Goal: Task Accomplishment & Management: Use online tool/utility

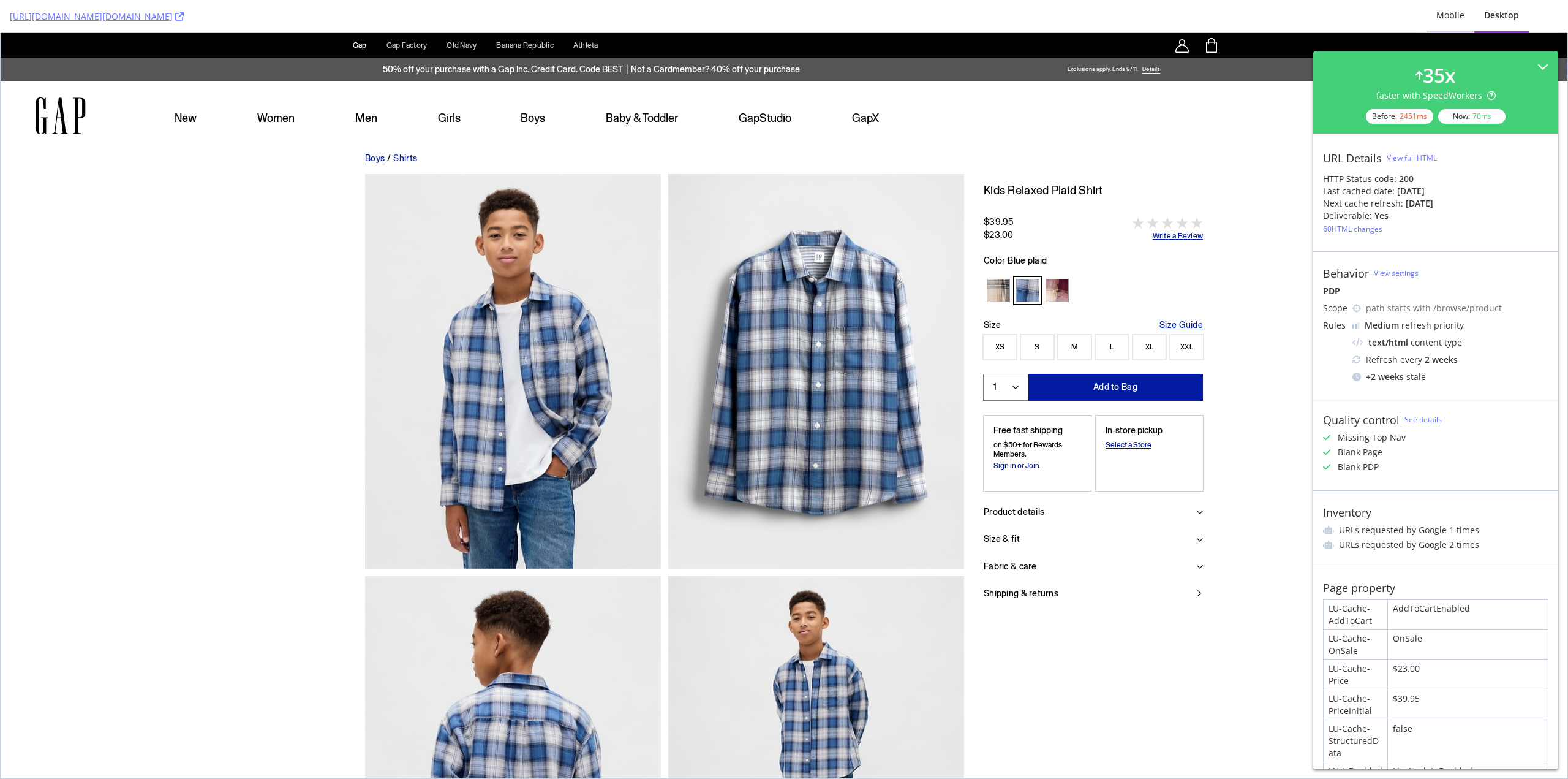
click at [1445, 18] on div "Mobile" at bounding box center [1450, 15] width 28 height 12
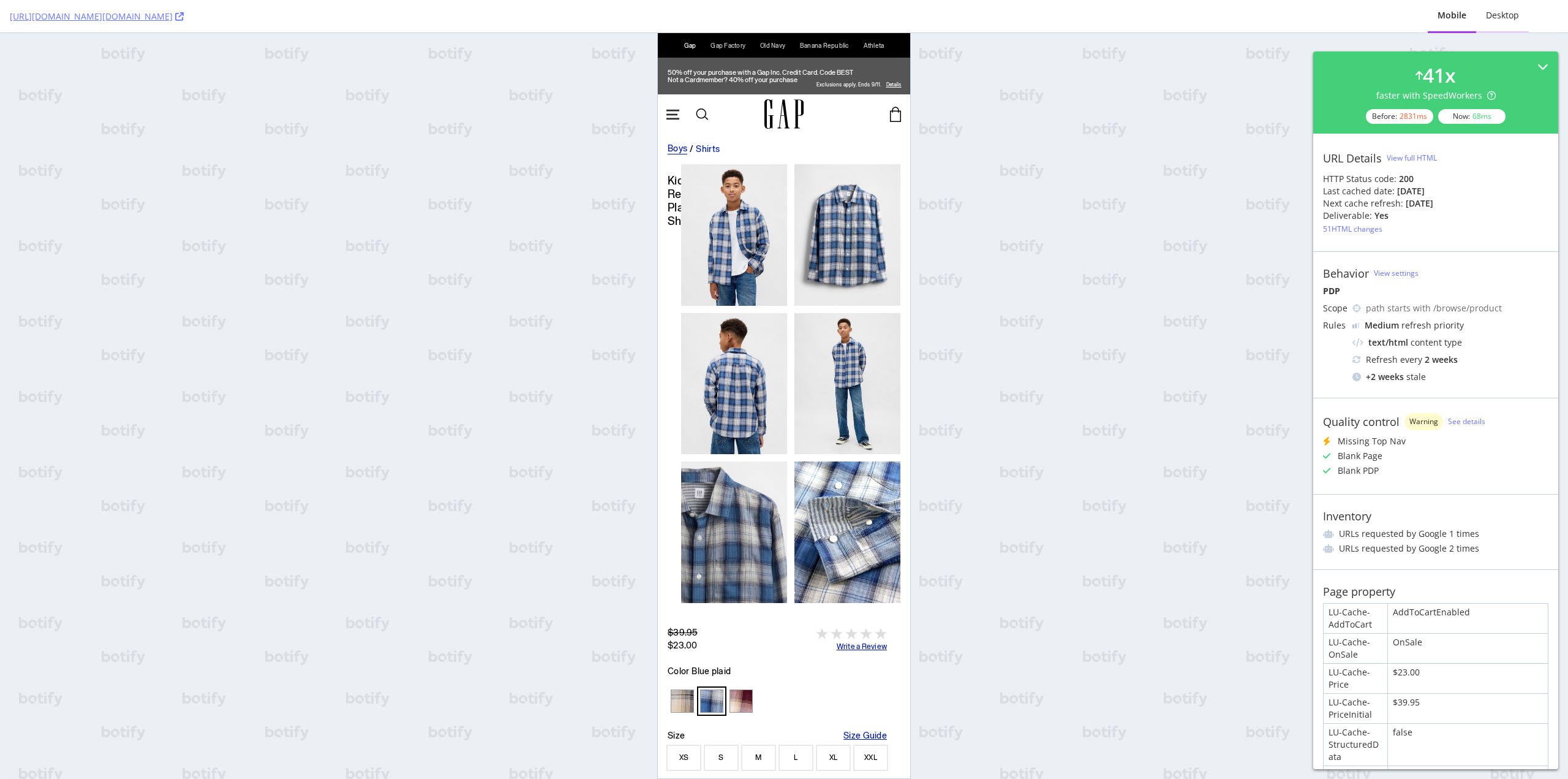
click at [1498, 16] on div "Desktop" at bounding box center [1502, 15] width 33 height 12
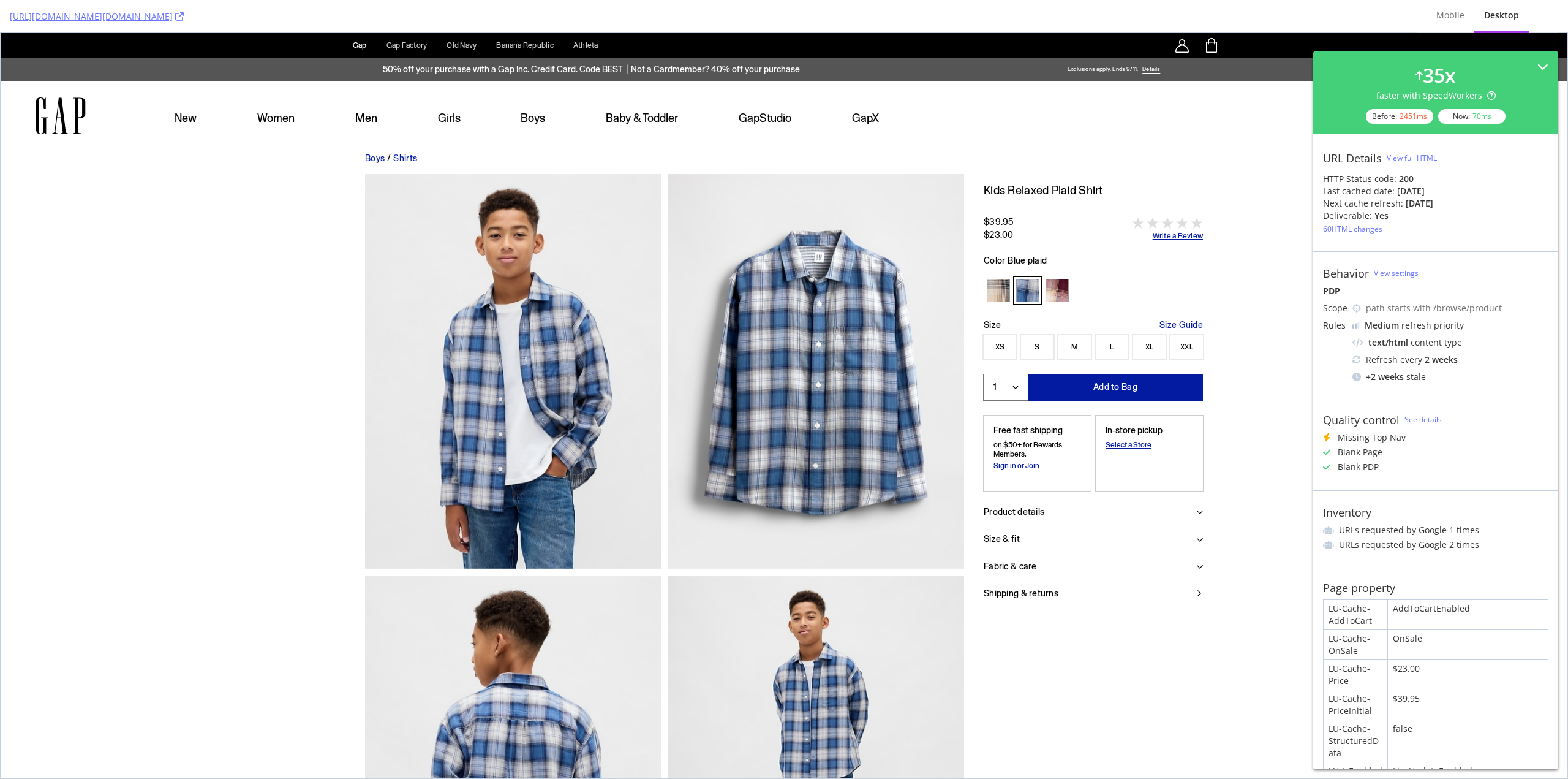
drag, startPoint x: 1329, startPoint y: 436, endPoint x: 1501, endPoint y: 527, distance: 194.6
click at [1501, 527] on li "URLs requested by Google 1 times" at bounding box center [1436, 529] width 225 height 12
click at [1538, 70] on icon at bounding box center [1543, 69] width 11 height 11
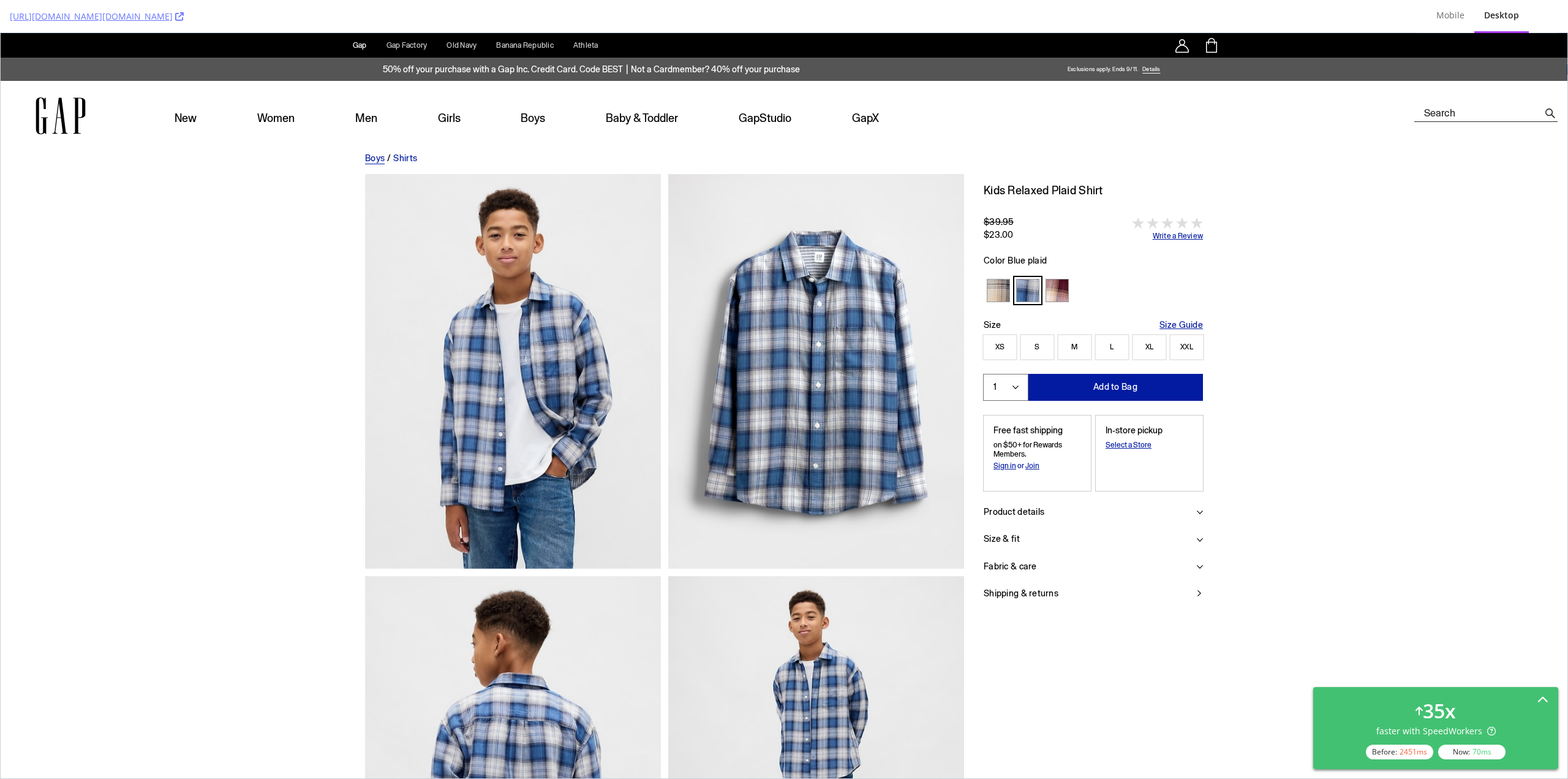
click at [1544, 695] on icon at bounding box center [1543, 700] width 11 height 11
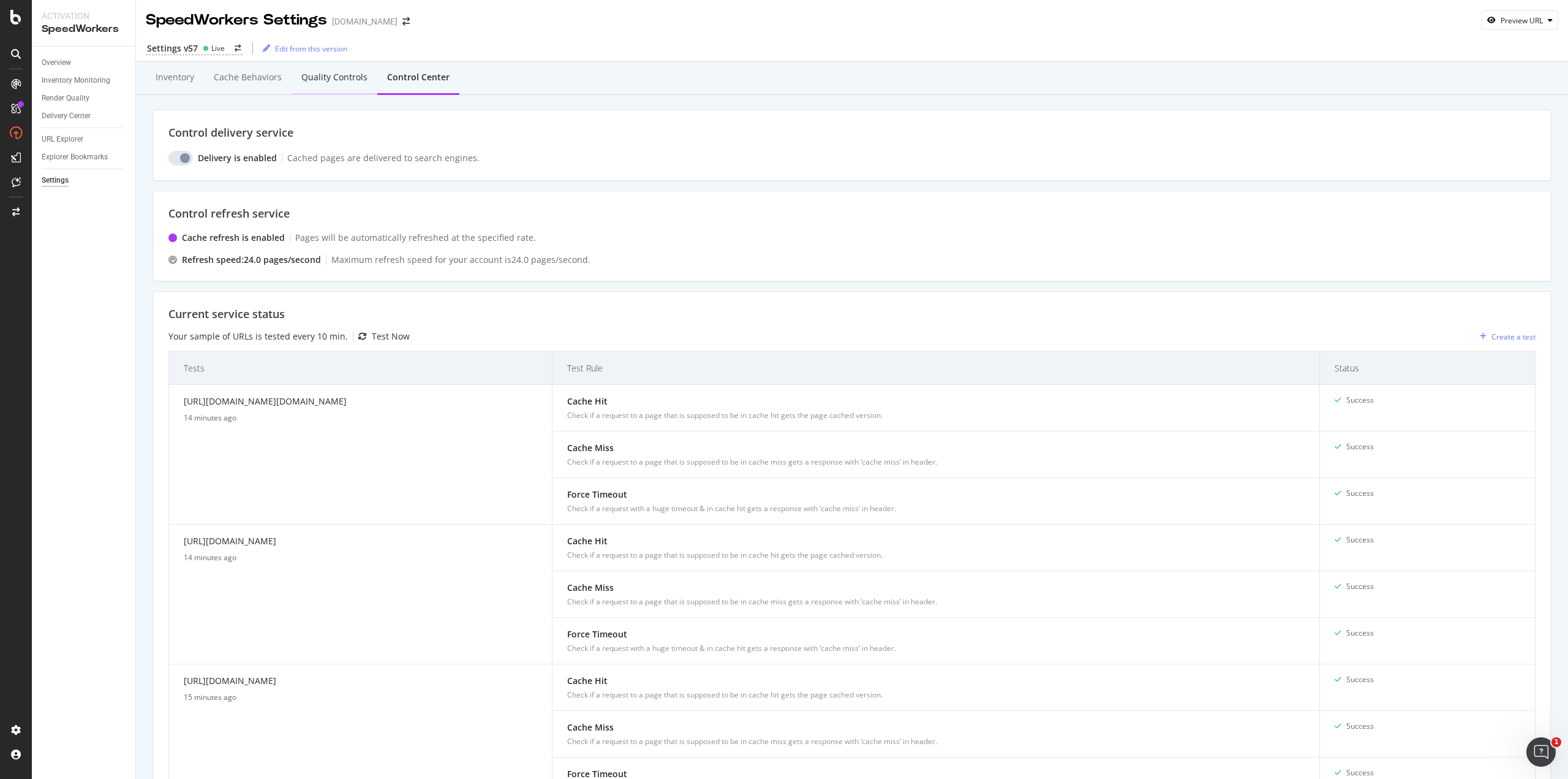
click at [334, 79] on div "Quality Controls" at bounding box center [334, 77] width 66 height 12
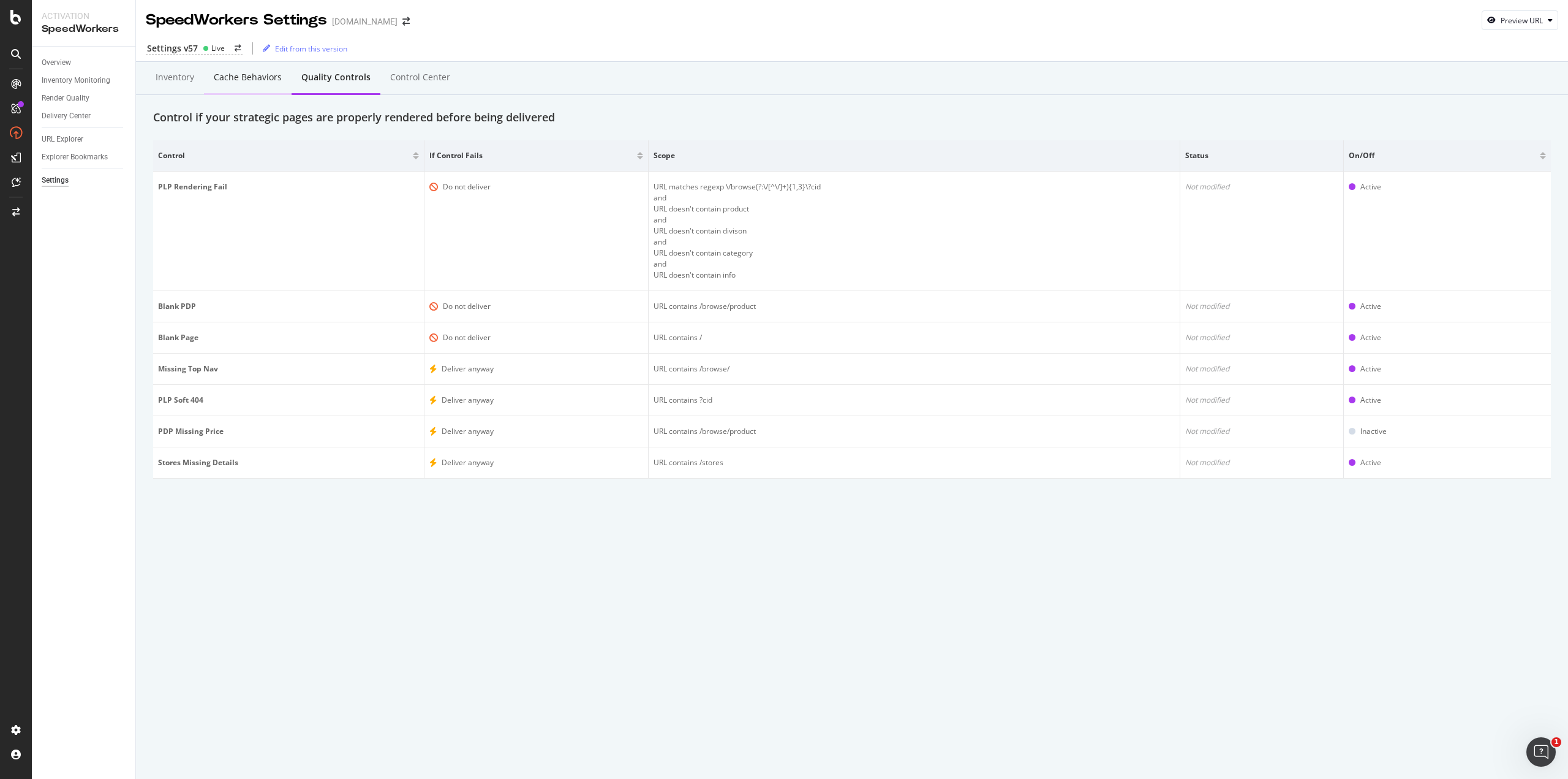
click at [260, 82] on div "Cache behaviors" at bounding box center [248, 77] width 68 height 12
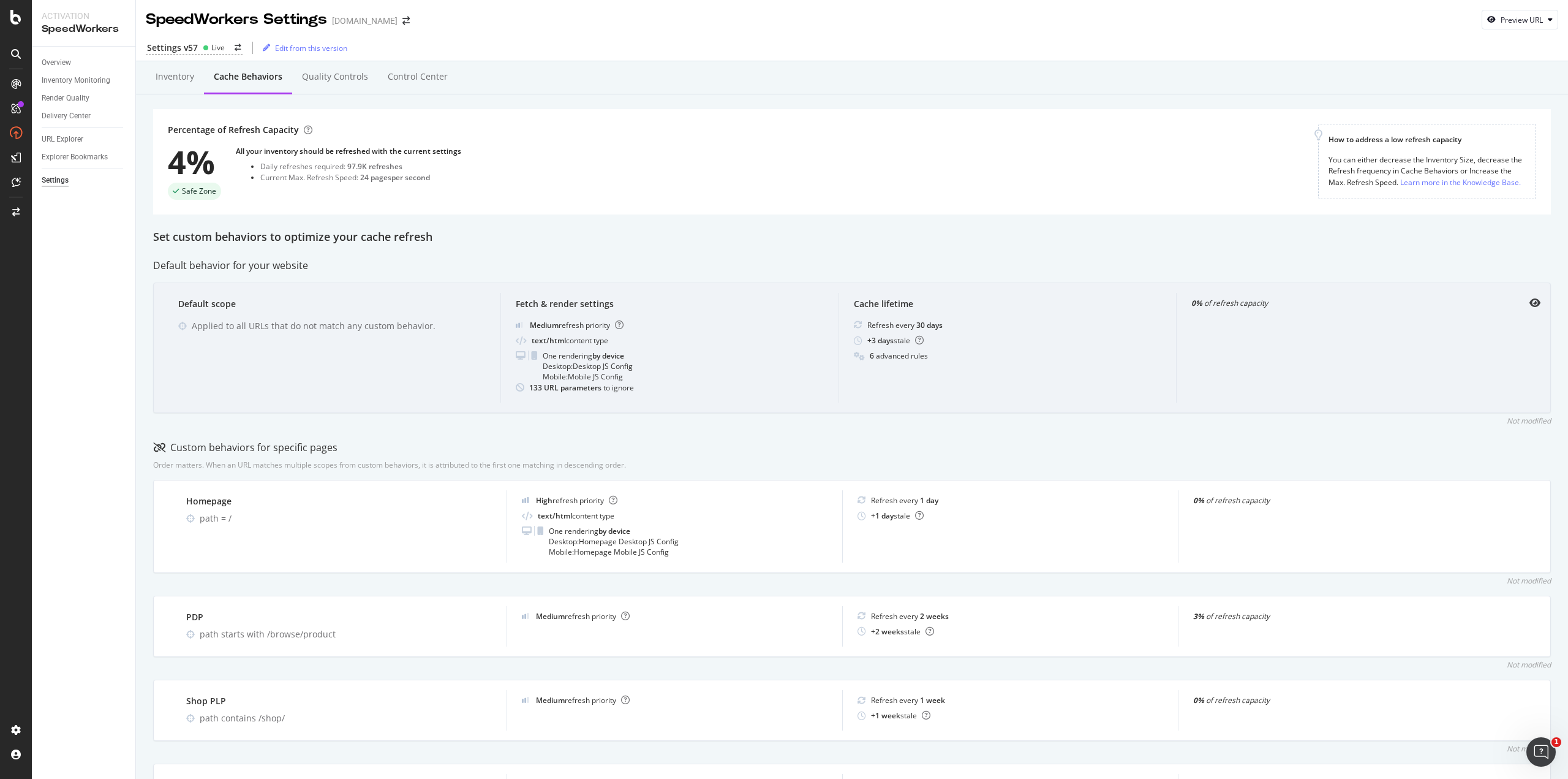
scroll to position [40, 0]
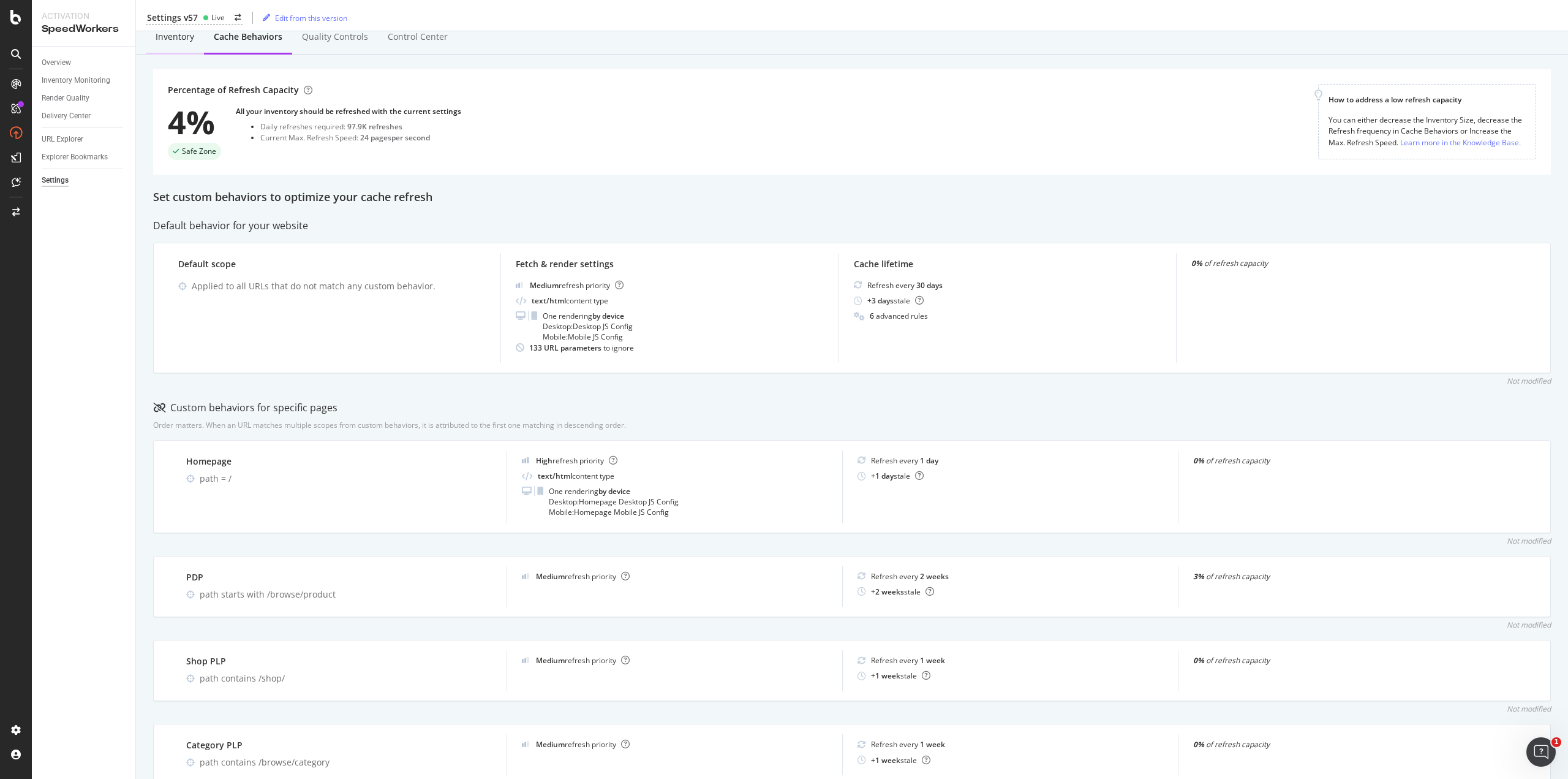
click at [172, 36] on div "Inventory" at bounding box center [175, 36] width 38 height 12
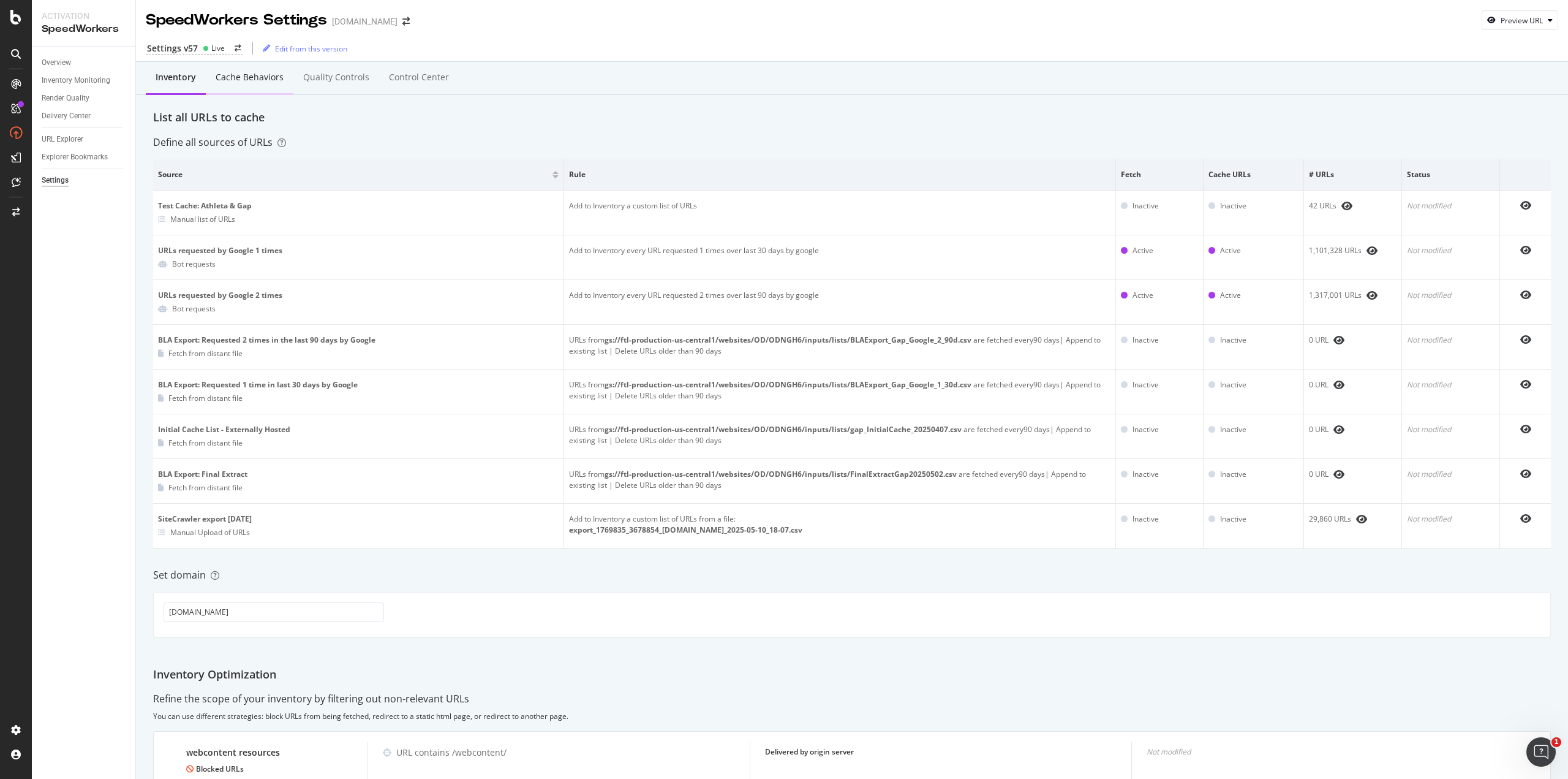
click at [259, 77] on div "Cache behaviors" at bounding box center [249, 77] width 68 height 12
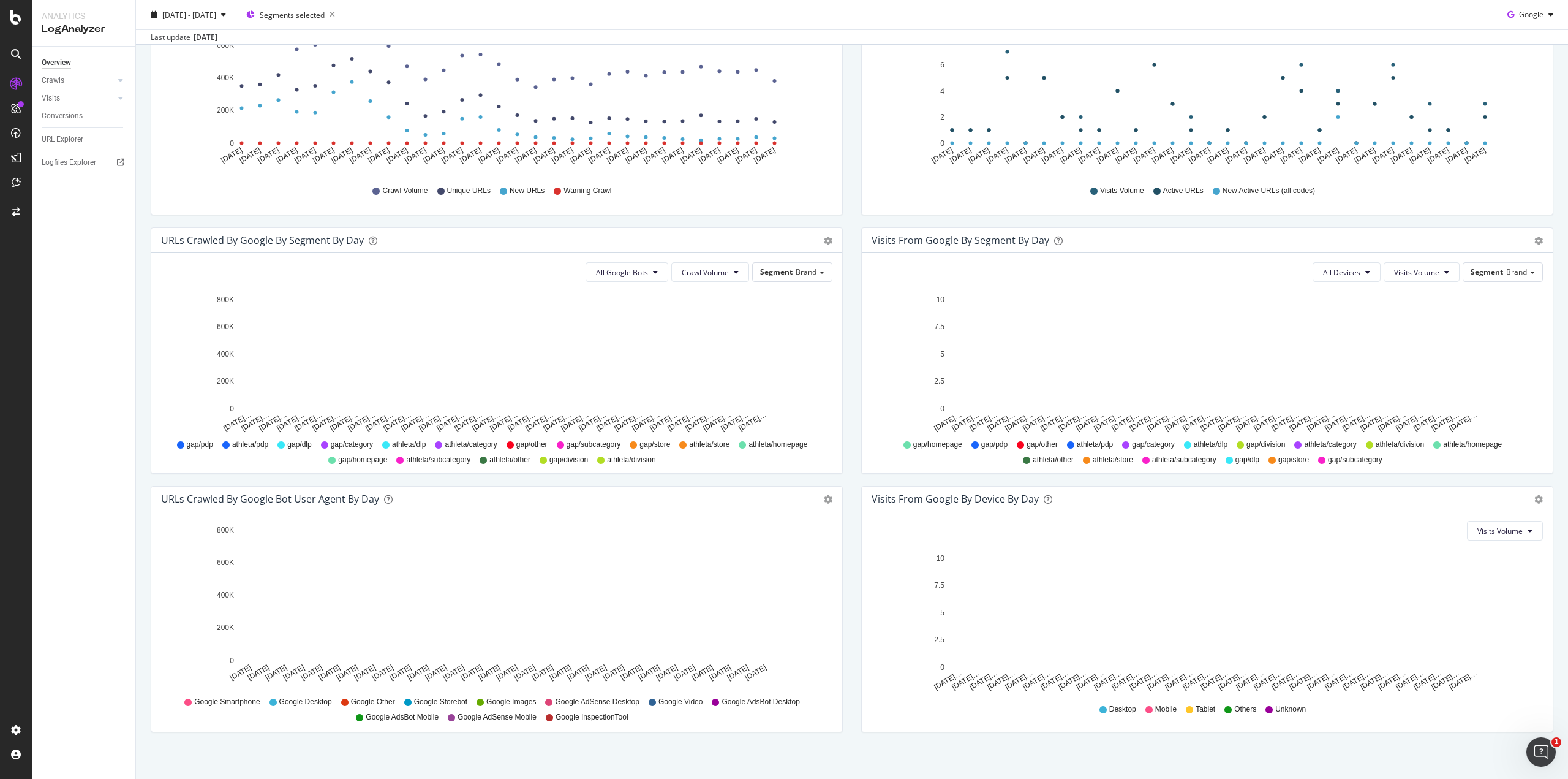
scroll to position [241, 0]
